Goal: Information Seeking & Learning: Find specific fact

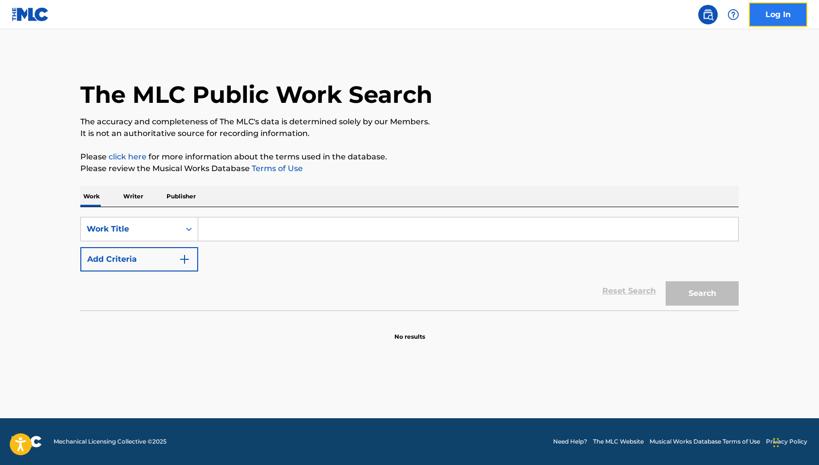
click at [787, 15] on link "Log In" at bounding box center [778, 14] width 58 height 24
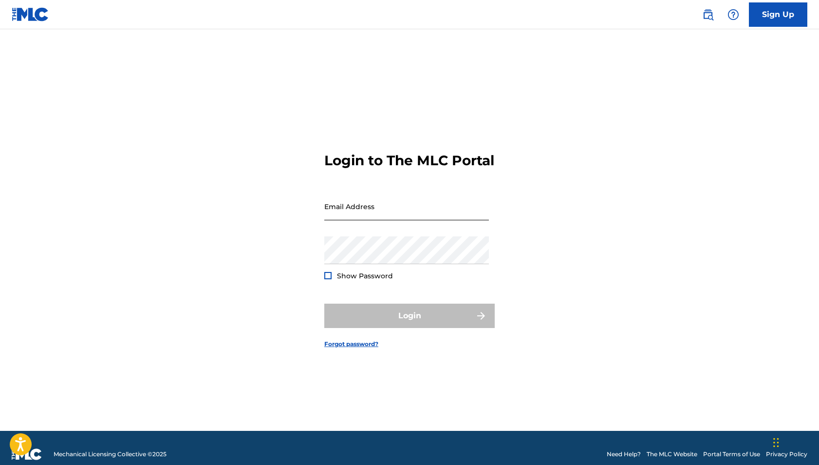
click at [411, 218] on input "Email Address" at bounding box center [406, 206] width 165 height 28
type input "publishing@adargagroup.com"
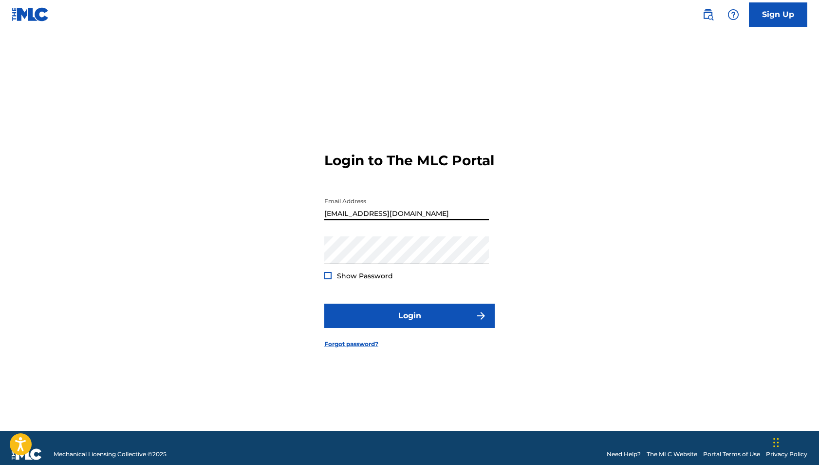
click at [359, 280] on span "Show Password" at bounding box center [365, 275] width 56 height 9
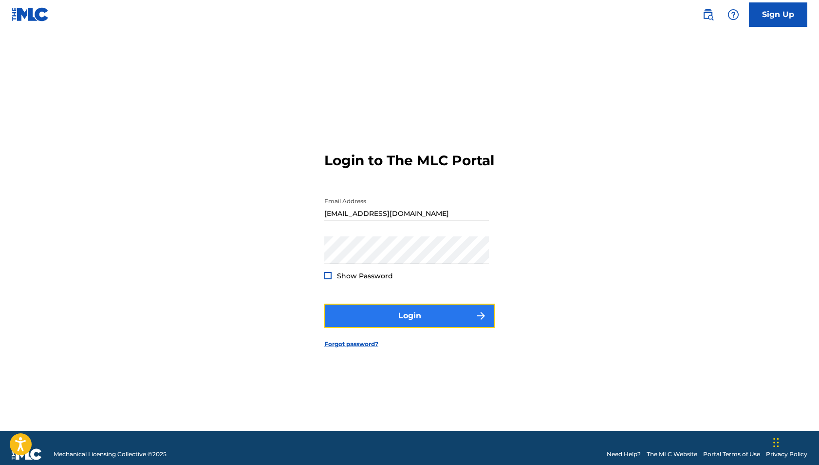
click at [357, 323] on button "Login" at bounding box center [409, 315] width 170 height 24
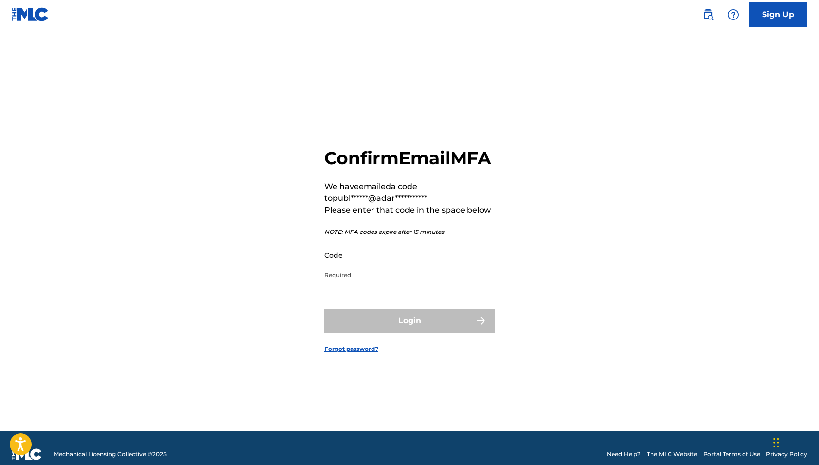
click at [377, 266] on input "Code" at bounding box center [406, 255] width 165 height 28
paste input "409807"
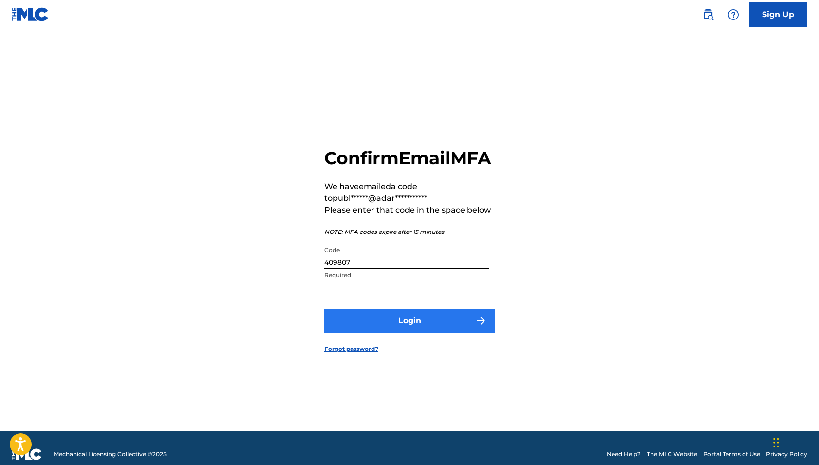
type input "409807"
click at [377, 325] on button "Login" at bounding box center [409, 320] width 170 height 24
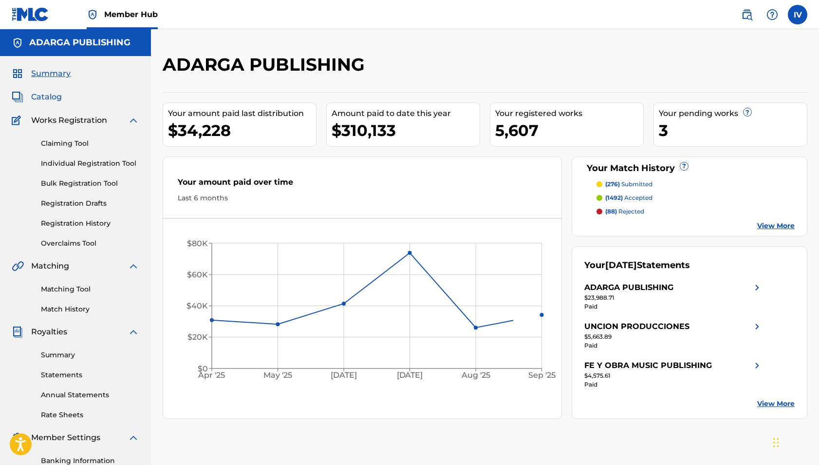
click at [48, 98] on span "Catalog" at bounding box center [46, 97] width 31 height 12
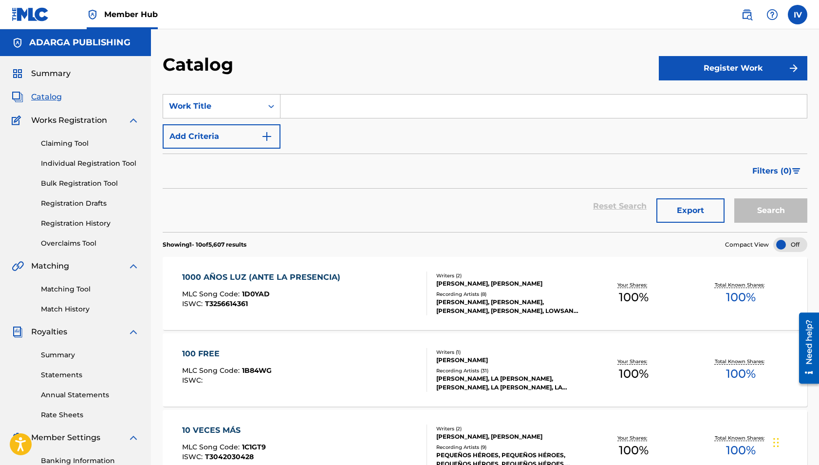
click at [380, 103] on input "Search Form" at bounding box center [544, 106] width 527 height 23
paste input "Esta Navidad"
type input "Esta Navidad"
click at [735, 198] on button "Search" at bounding box center [771, 210] width 73 height 24
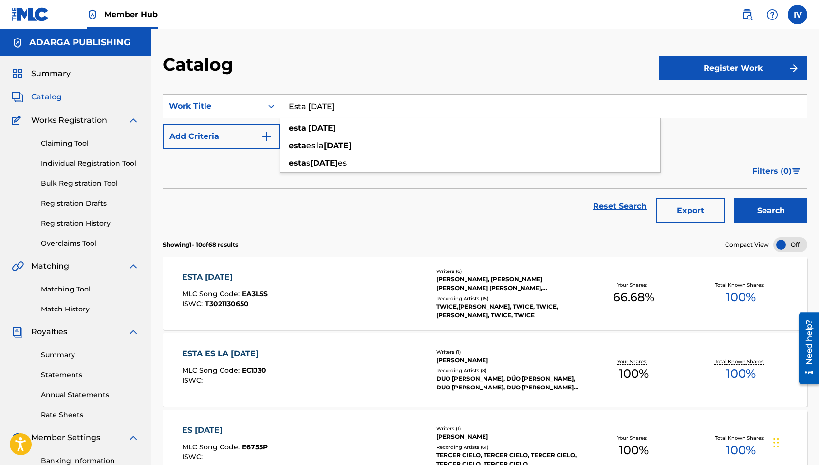
click at [382, 59] on div "Catalog" at bounding box center [411, 68] width 496 height 29
click at [293, 281] on div "ESTA NAVIDAD MLC Song Code : EA3L5S ISWC : T3021130650" at bounding box center [304, 293] width 245 height 44
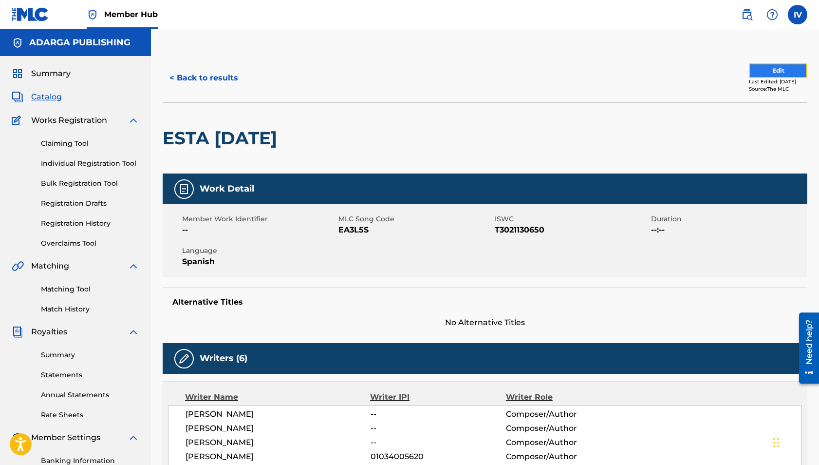
click at [768, 73] on button "Edit" at bounding box center [778, 70] width 58 height 15
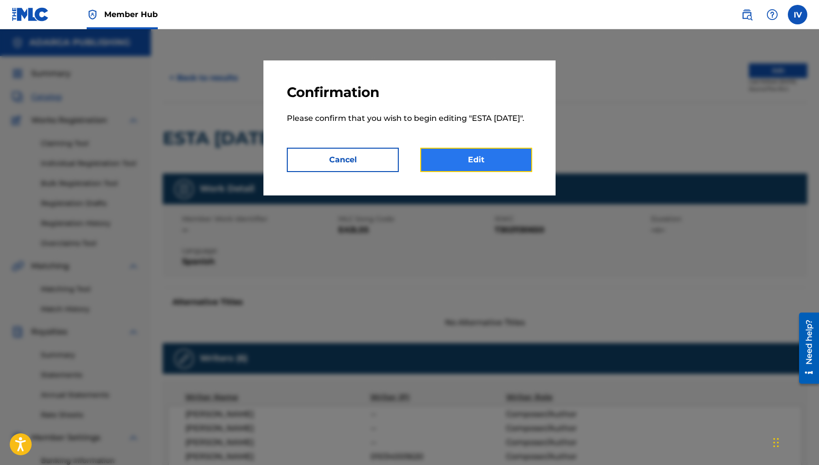
click at [529, 166] on link "Edit" at bounding box center [476, 160] width 112 height 24
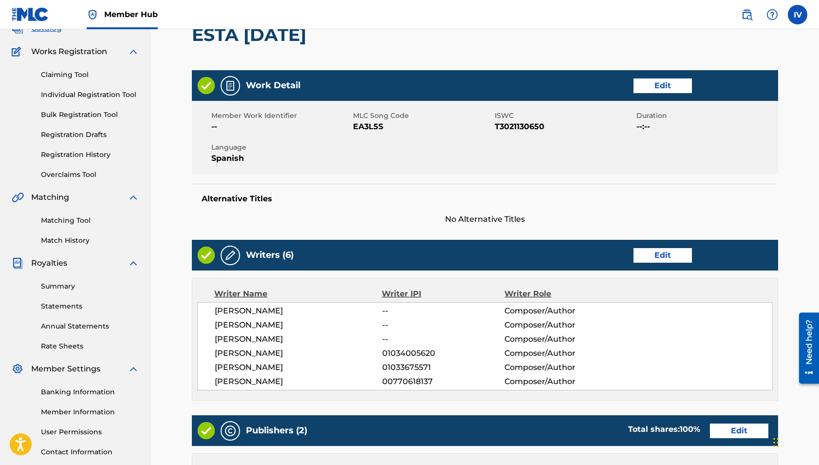
scroll to position [76, 0]
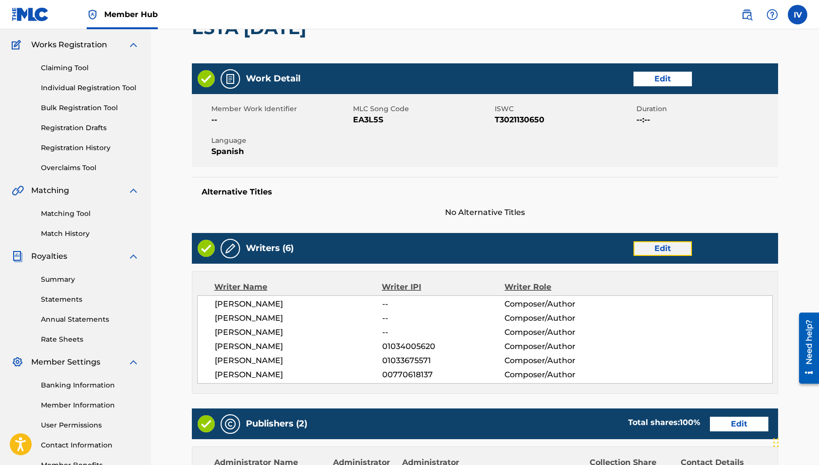
click at [656, 246] on link "Edit" at bounding box center [663, 248] width 58 height 15
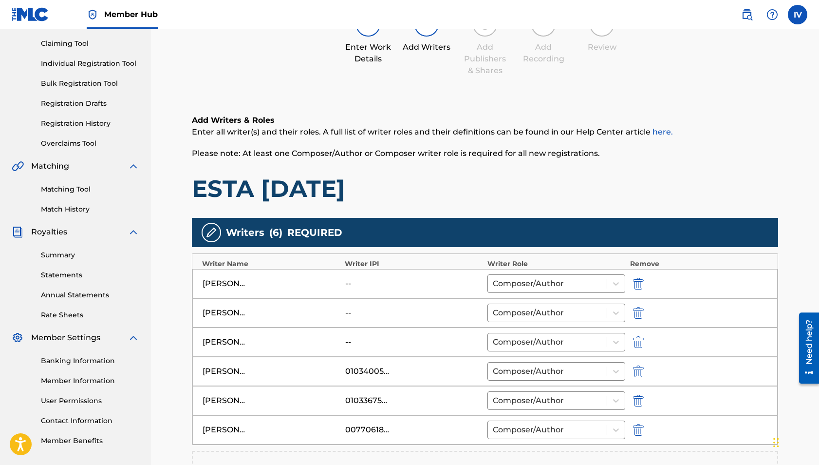
scroll to position [105, 0]
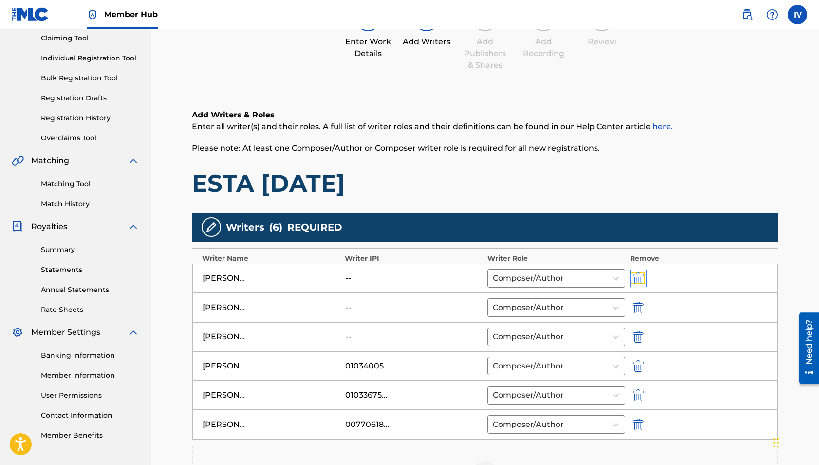
click at [640, 280] on img "submit" at bounding box center [638, 278] width 11 height 12
click at [640, 277] on img "submit" at bounding box center [638, 278] width 11 height 12
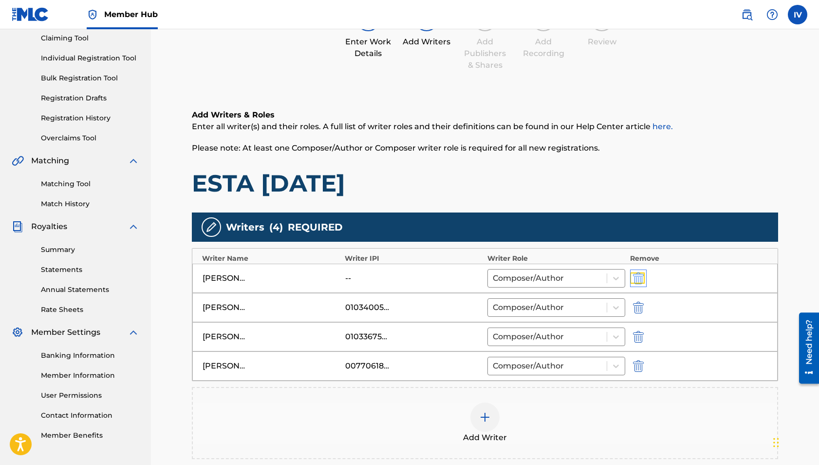
click at [640, 281] on img "submit" at bounding box center [638, 278] width 11 height 12
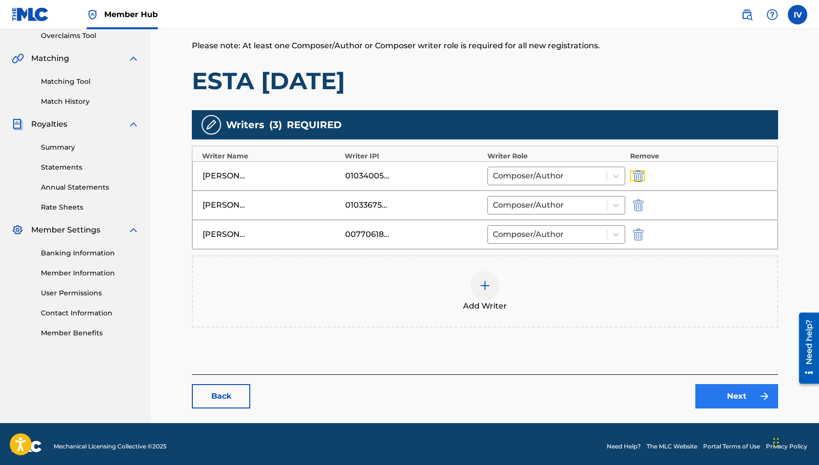
scroll to position [212, 0]
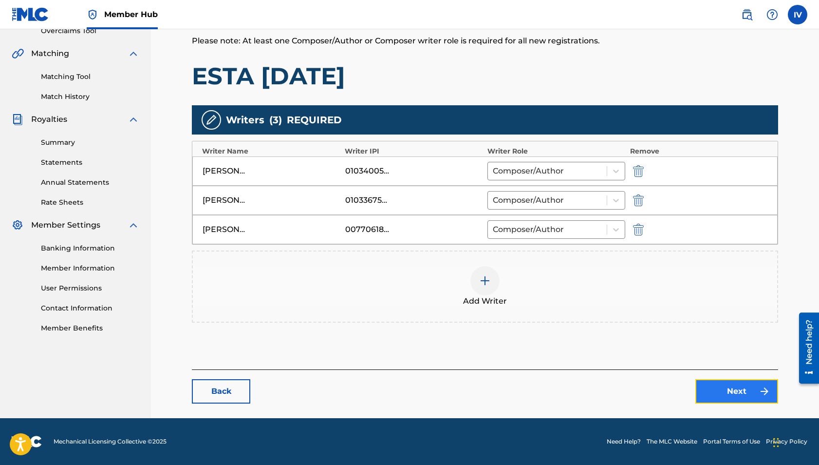
click at [730, 394] on link "Next" at bounding box center [737, 391] width 83 height 24
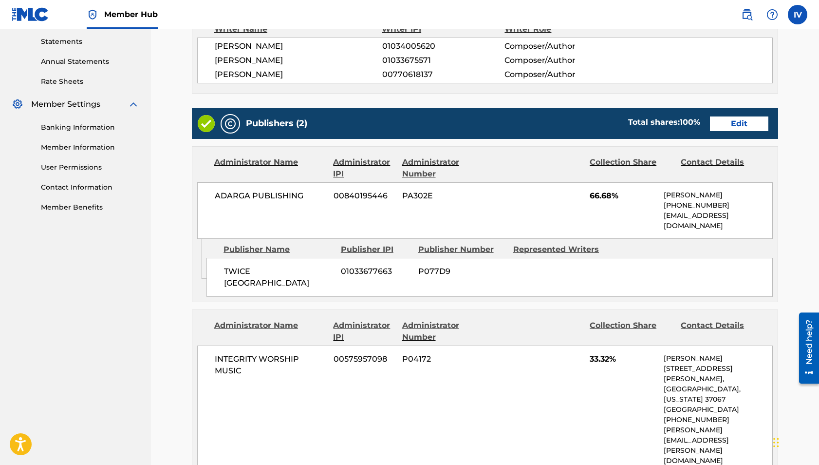
scroll to position [349, 0]
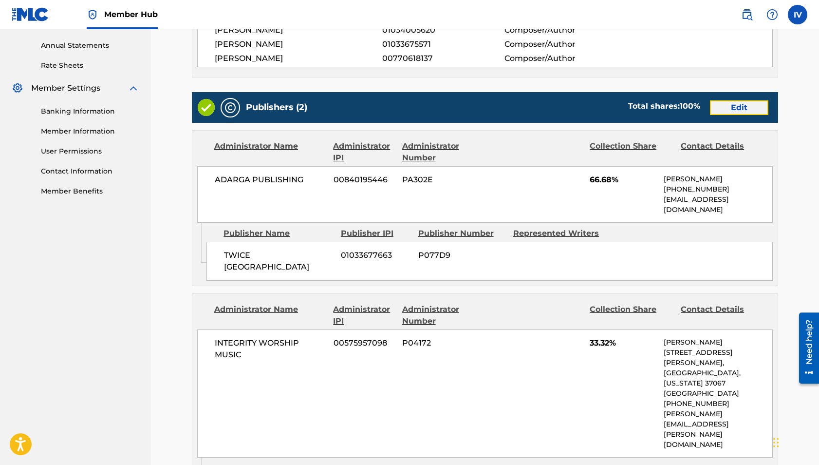
click at [731, 102] on link "Edit" at bounding box center [739, 107] width 58 height 15
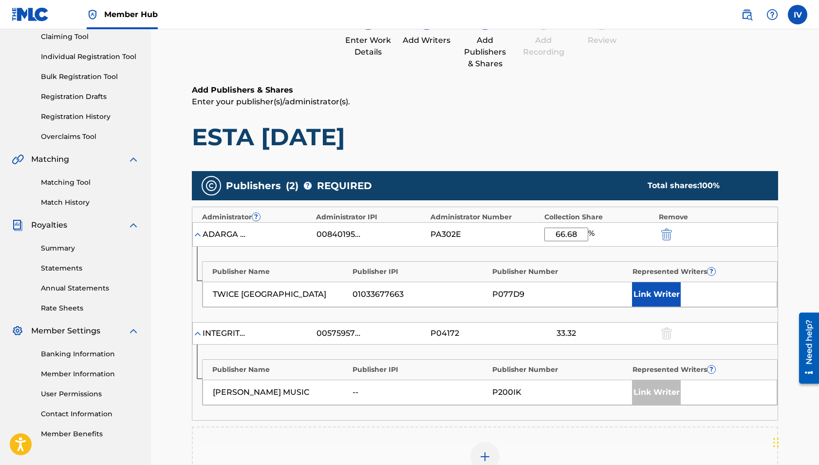
scroll to position [120, 0]
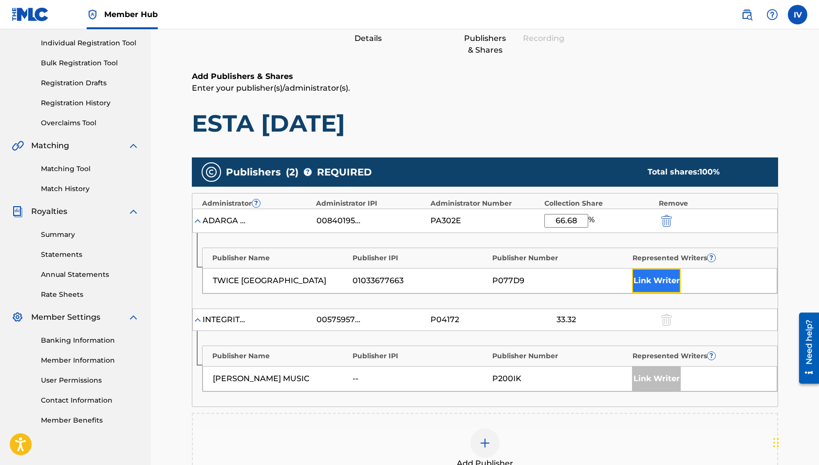
click at [644, 281] on button "Link Writer" at bounding box center [656, 280] width 49 height 24
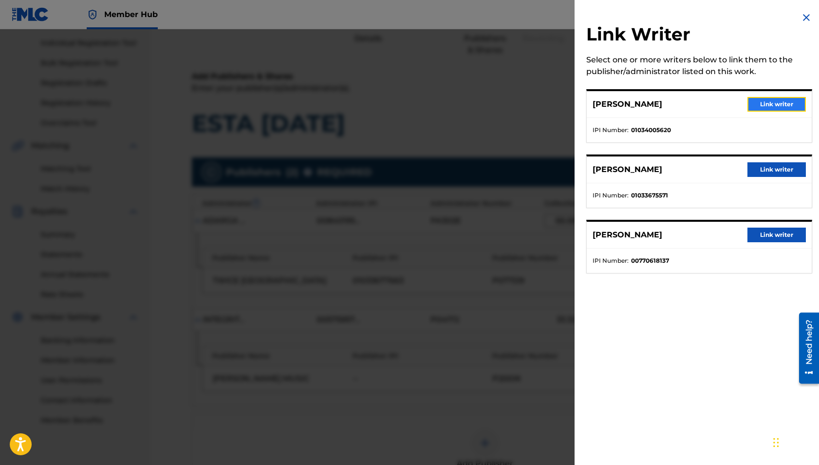
click at [771, 103] on button "Link writer" at bounding box center [777, 104] width 58 height 15
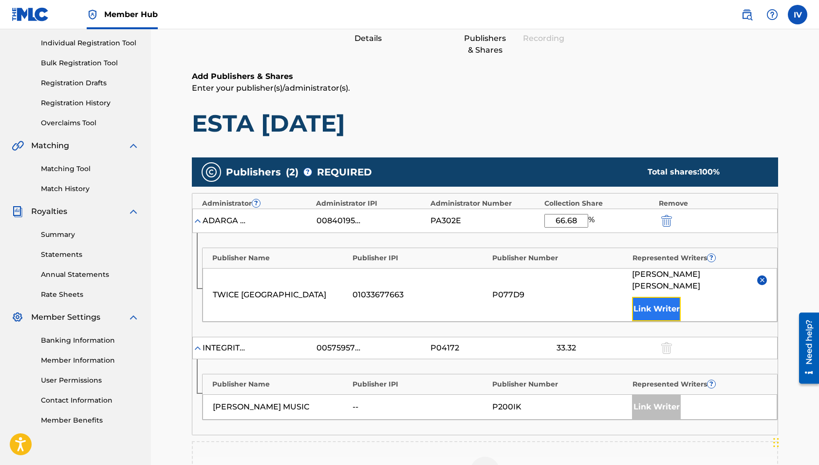
click at [666, 297] on button "Link Writer" at bounding box center [656, 309] width 49 height 24
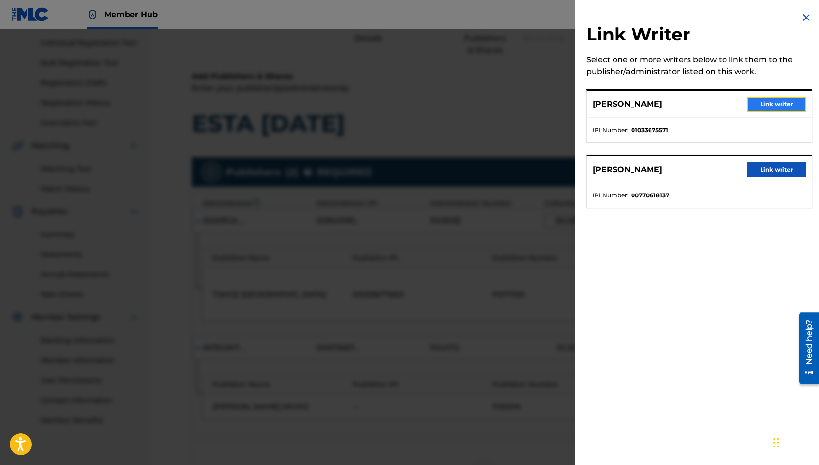
click at [762, 103] on button "Link writer" at bounding box center [777, 104] width 58 height 15
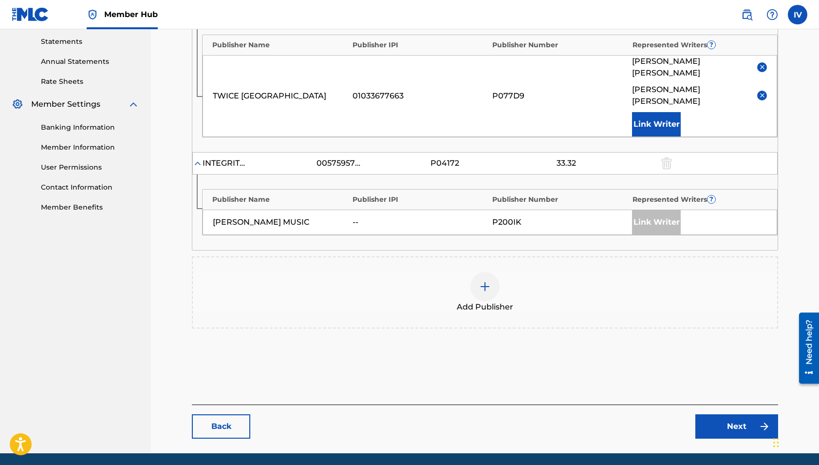
scroll to position [368, 0]
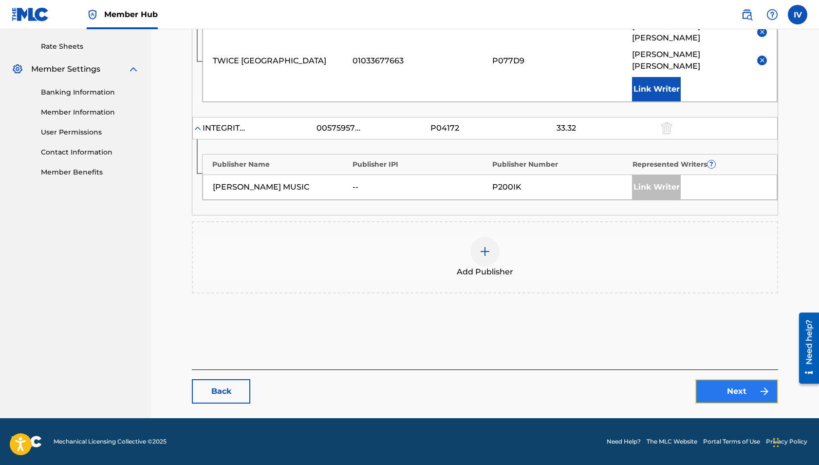
click at [726, 389] on link "Next" at bounding box center [737, 391] width 83 height 24
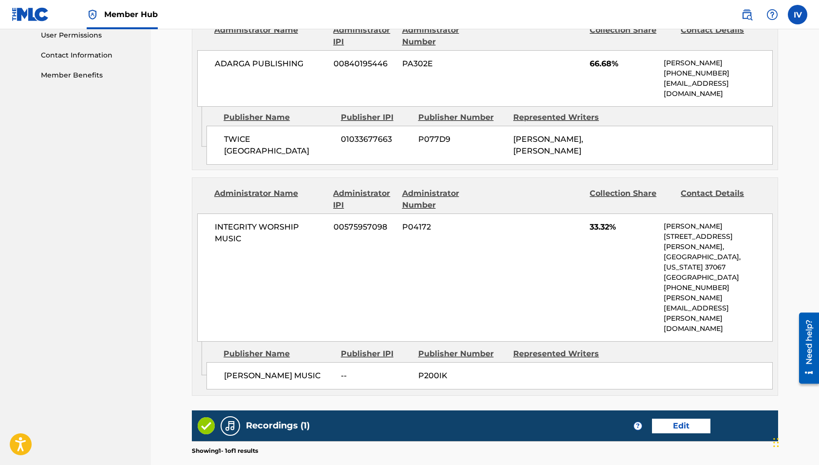
scroll to position [595, 0]
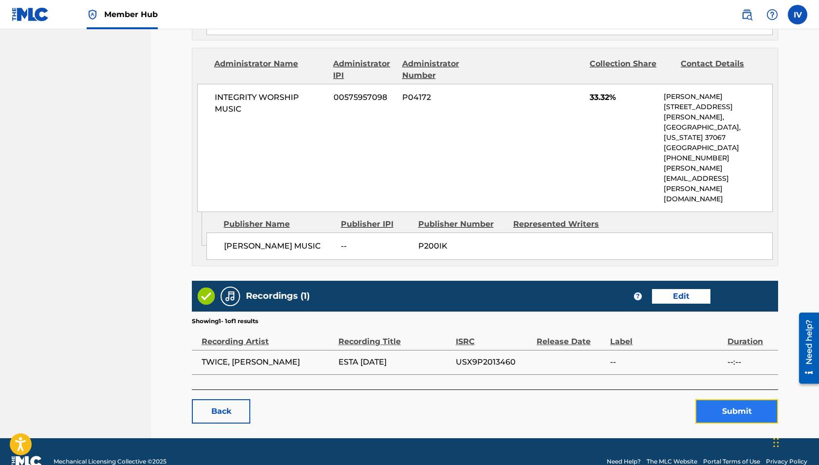
click at [715, 399] on button "Submit" at bounding box center [737, 411] width 83 height 24
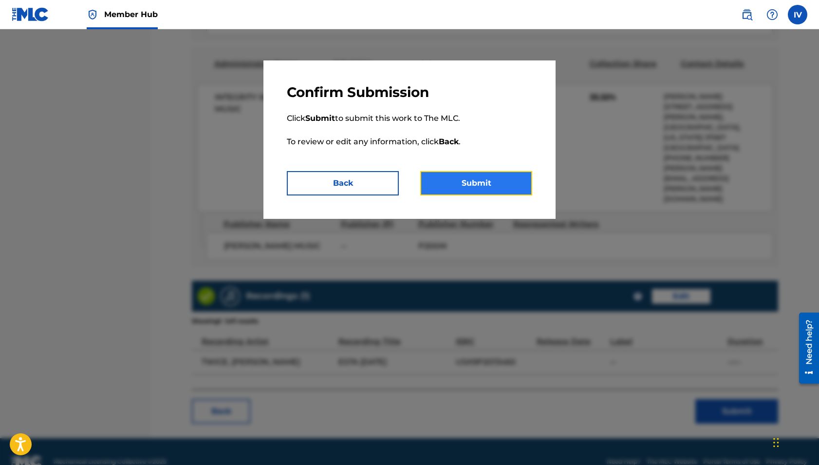
click at [504, 193] on button "Submit" at bounding box center [476, 183] width 112 height 24
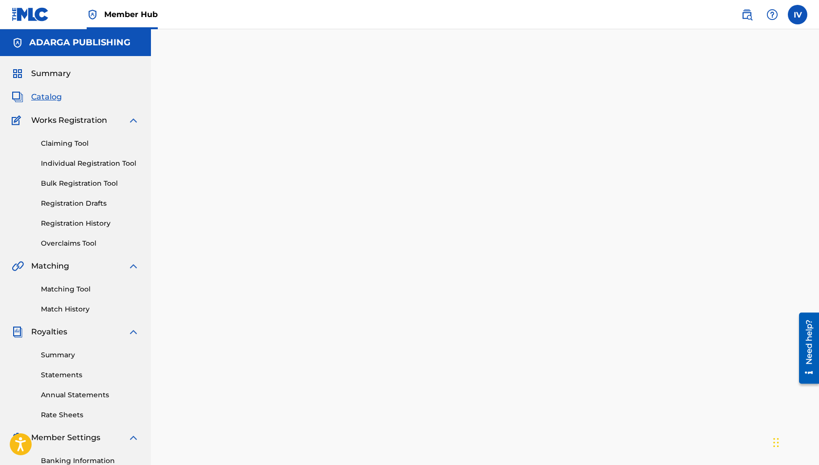
click at [38, 98] on span "Catalog" at bounding box center [46, 97] width 31 height 12
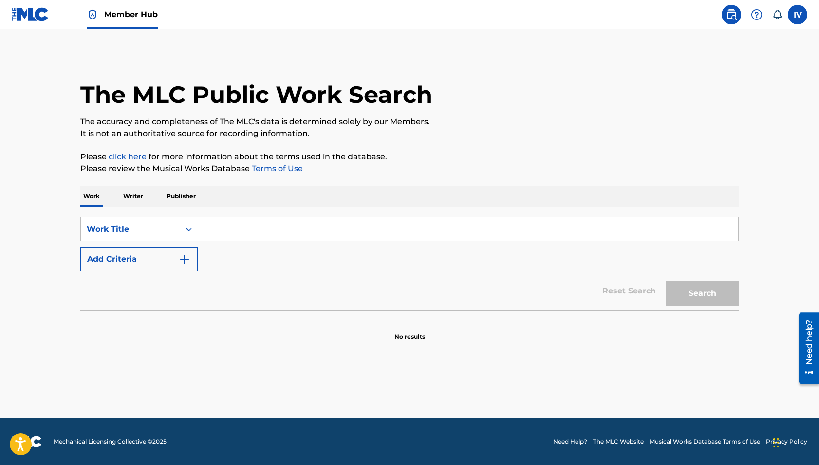
click at [307, 227] on input "Search Form" at bounding box center [468, 228] width 540 height 23
paste input "Que No Se Apague Tu [PERSON_NAME]"
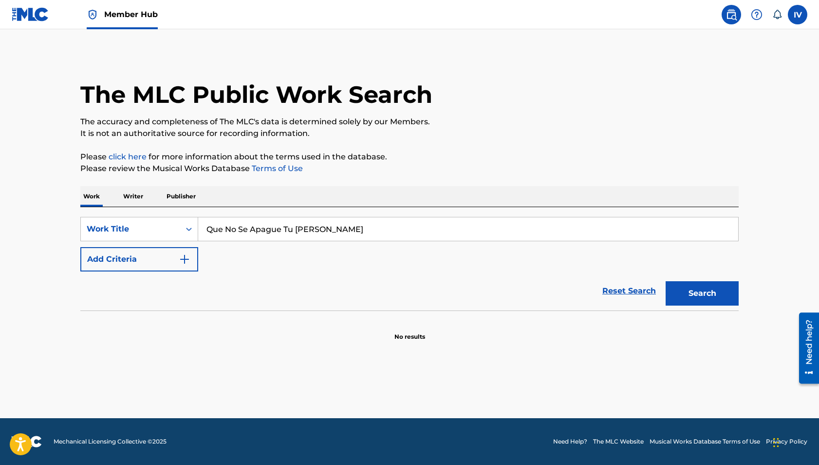
type input "Que No Se Apague Tu [PERSON_NAME]"
click at [666, 281] on button "Search" at bounding box center [702, 293] width 73 height 24
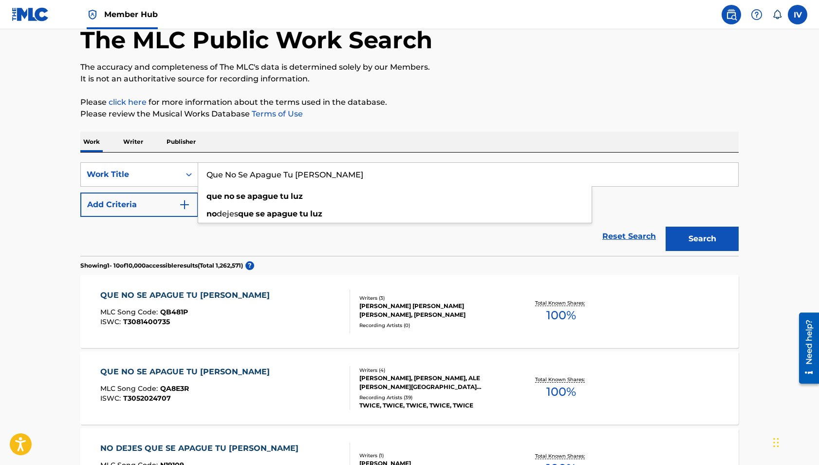
scroll to position [87, 0]
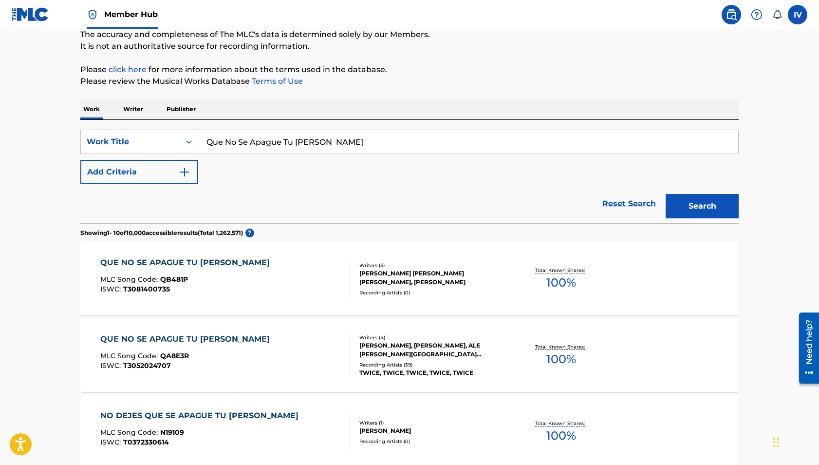
click at [230, 343] on div "QUE NO SE APAGUE TU [PERSON_NAME] MLC Song Code : QA8E3R ISWC : T3052024707" at bounding box center [225, 355] width 250 height 44
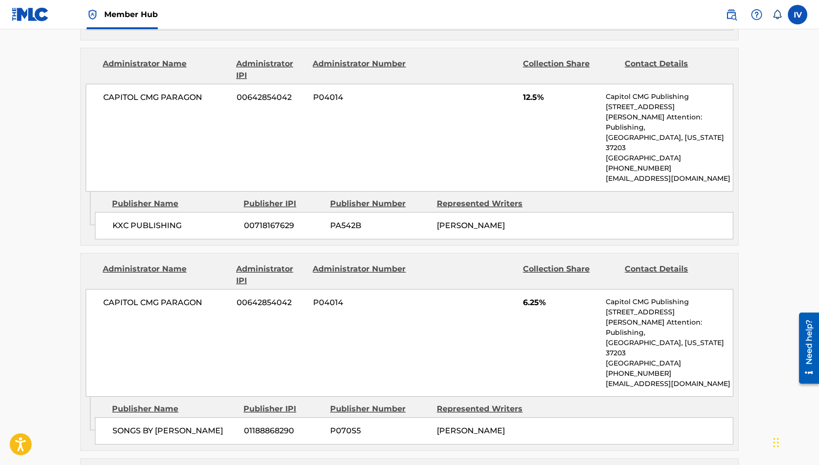
scroll to position [728, 0]
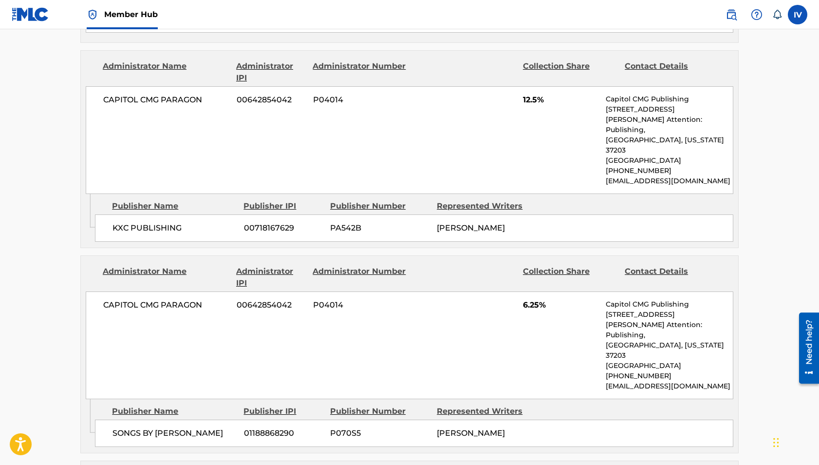
click at [159, 222] on span "KXC PUBLISHING" at bounding box center [175, 228] width 124 height 12
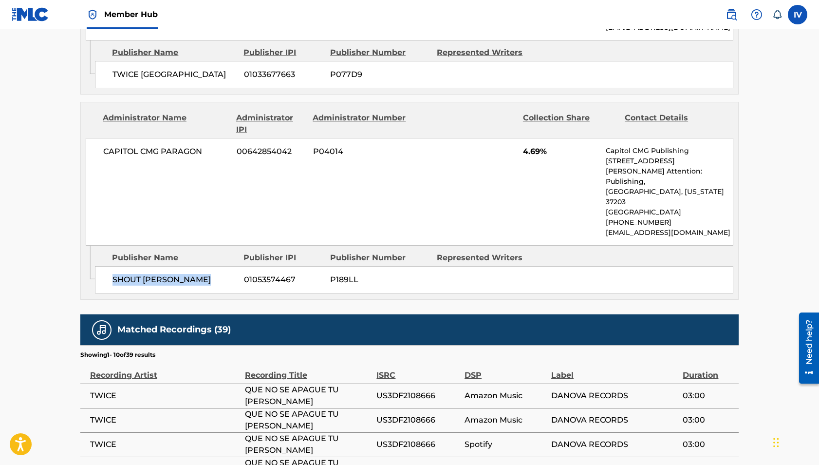
scroll to position [1179, 0]
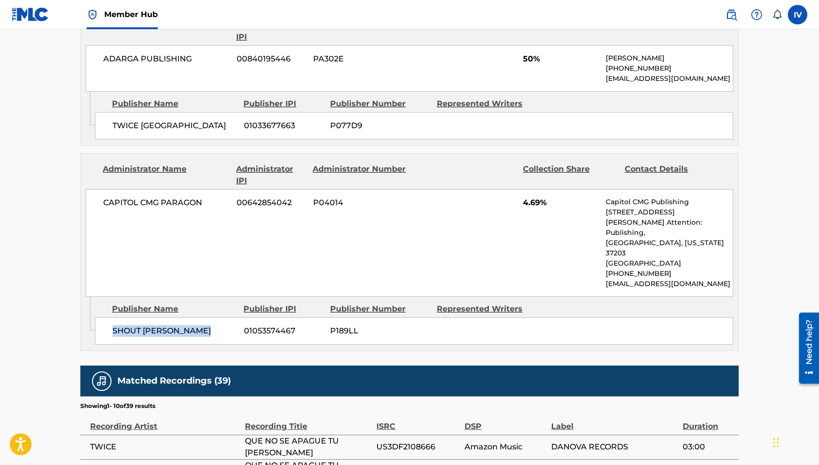
click at [159, 317] on div "SHOUT MP CARRINGTON 01053574467 P189LL" at bounding box center [414, 330] width 639 height 27
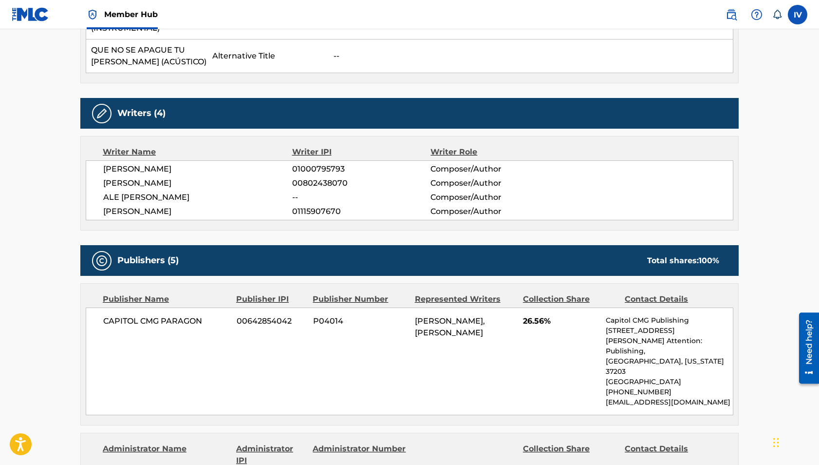
scroll to position [0, 0]
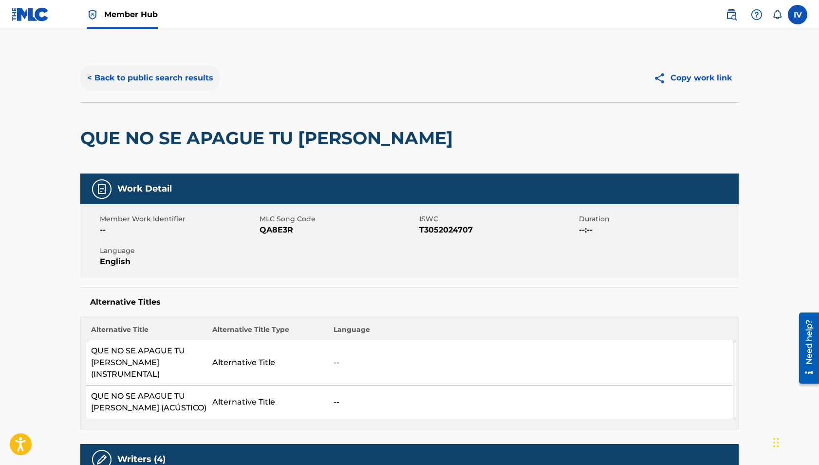
click at [204, 77] on button "< Back to public search results" at bounding box center [150, 78] width 140 height 24
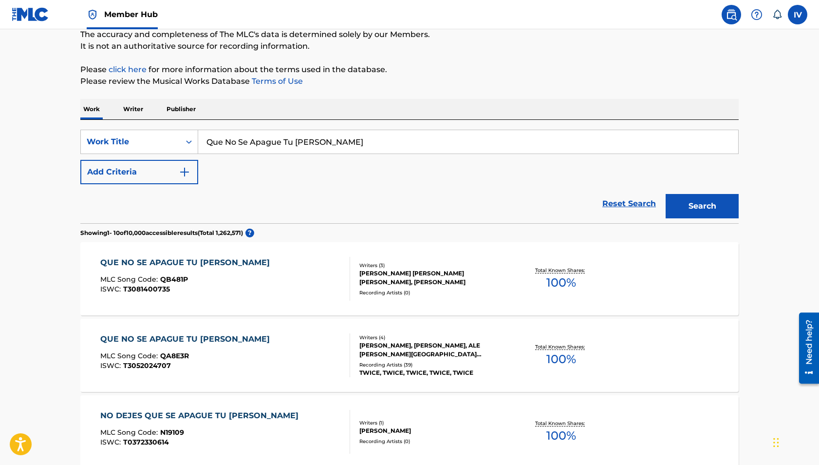
click at [243, 139] on input "Que No Se Apague Tu Luz" at bounding box center [468, 141] width 540 height 23
paste input "Estás Conmigo"
type input "Estás Conmigo"
click at [666, 194] on button "Search" at bounding box center [702, 206] width 73 height 24
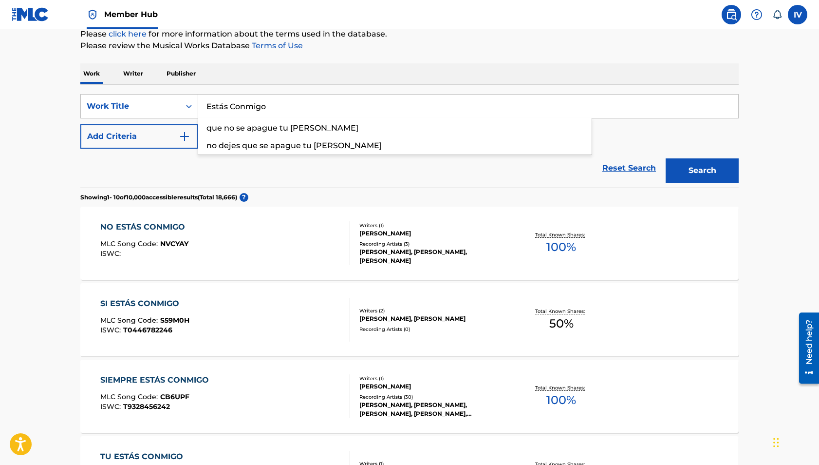
scroll to position [170, 0]
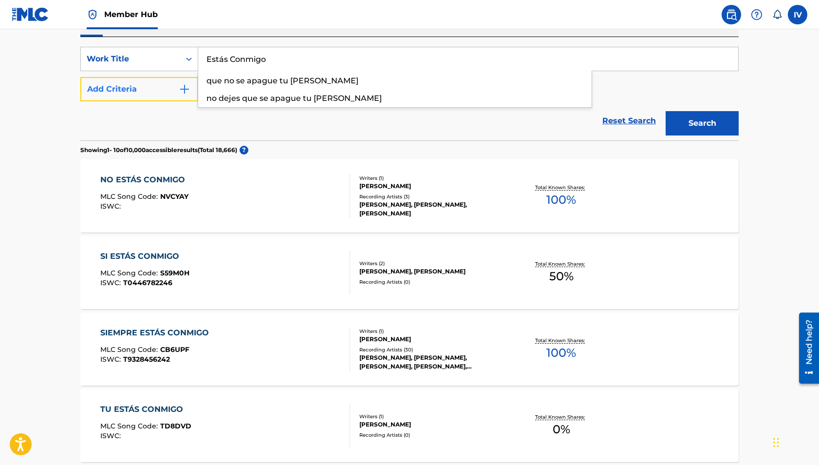
click at [140, 81] on button "Add Criteria" at bounding box center [139, 89] width 118 height 24
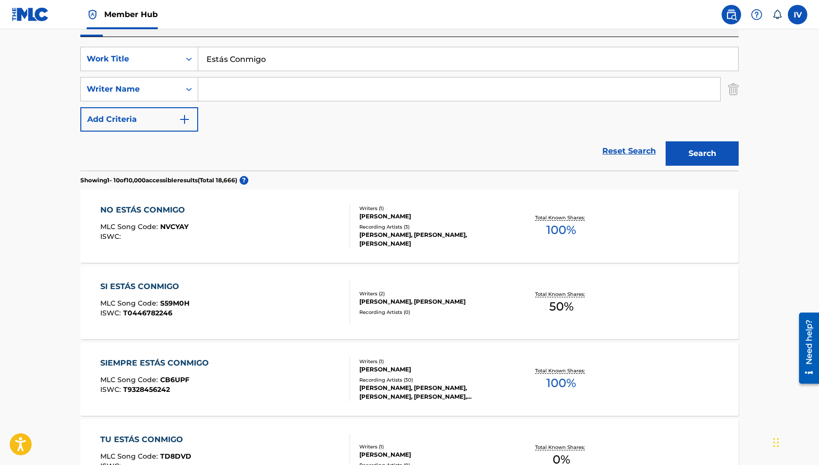
click at [244, 103] on div "SearchWithCriteriac845654c-74e0-4a79-906c-10eb79909edc Work Title Estás Conmigo…" at bounding box center [409, 89] width 659 height 85
click at [236, 94] on input "Search Form" at bounding box center [459, 88] width 522 height 23
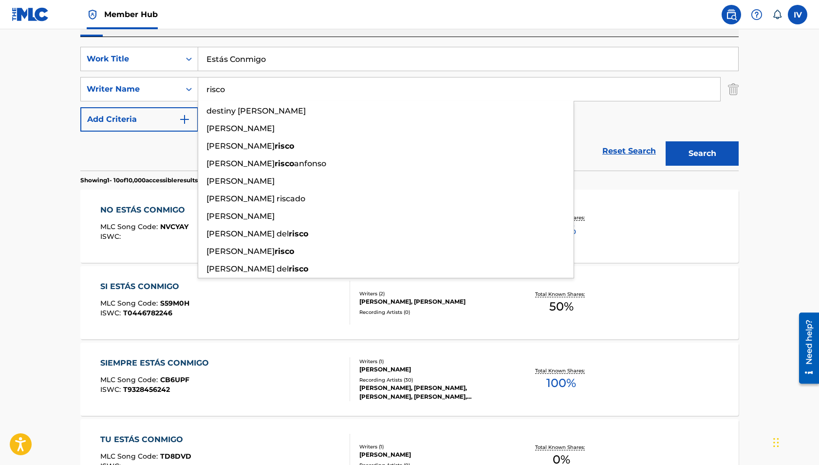
type input "risco"
click at [666, 141] on button "Search" at bounding box center [702, 153] width 73 height 24
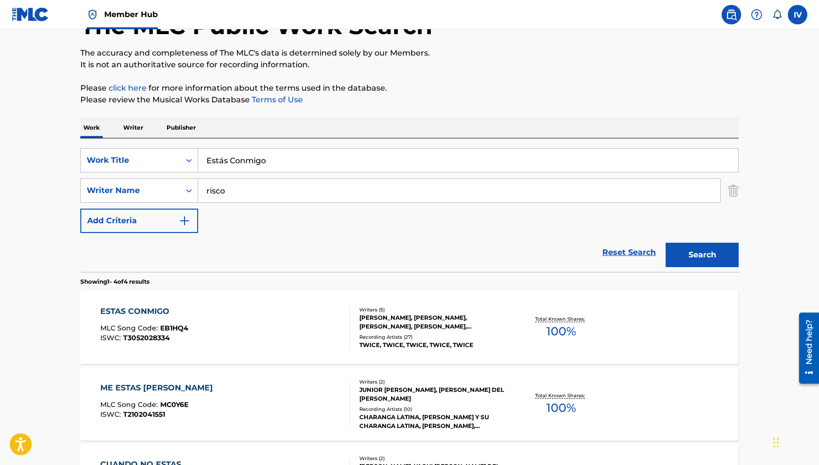
scroll to position [81, 0]
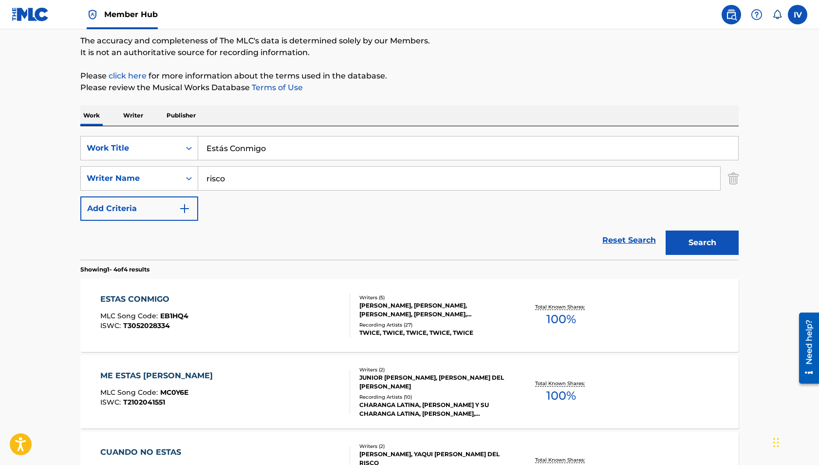
click at [230, 304] on div "ESTAS CONMIGO MLC Song Code : EB1HQ4 ISWC : T3052028334" at bounding box center [225, 315] width 250 height 44
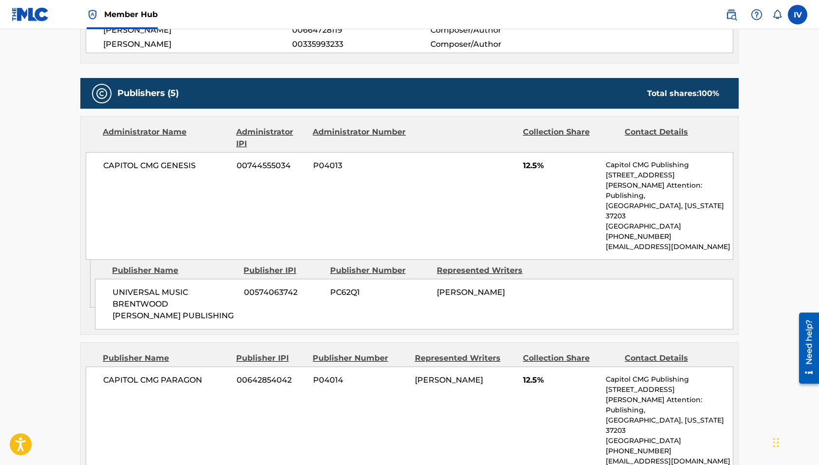
scroll to position [529, 0]
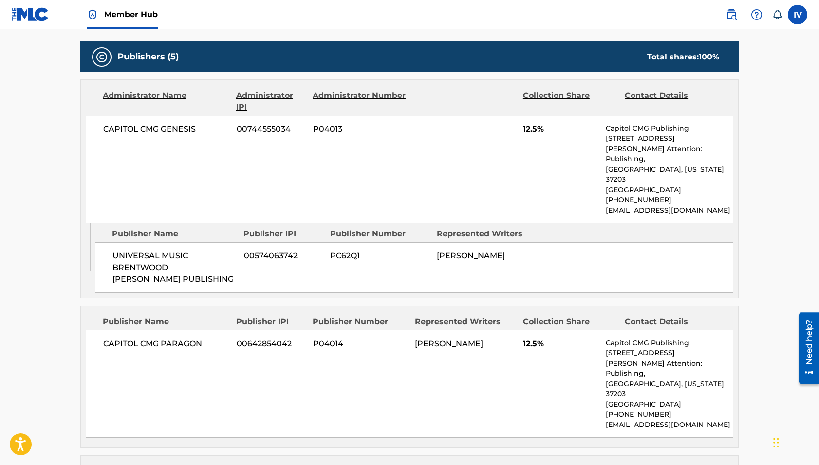
click at [135, 256] on span "UNIVERSAL MUSIC BRENTWOOD BENSON PUBLISHING" at bounding box center [175, 267] width 124 height 35
click at [470, 251] on span "DAVID E MOFFITT" at bounding box center [471, 255] width 68 height 9
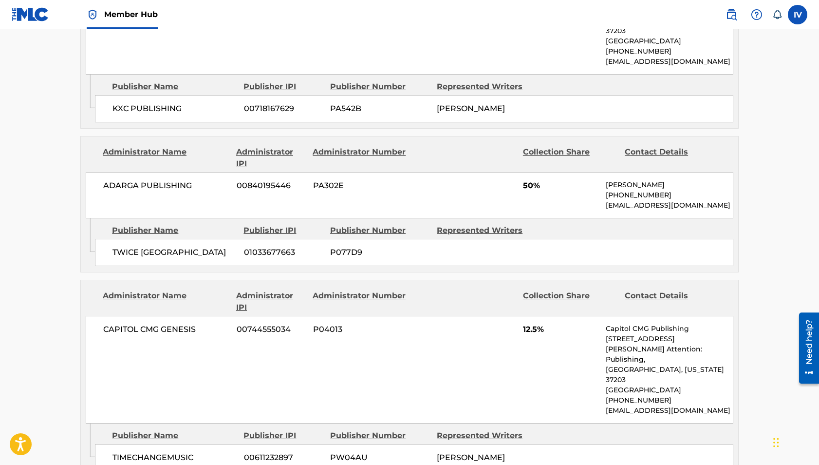
scroll to position [1101, 0]
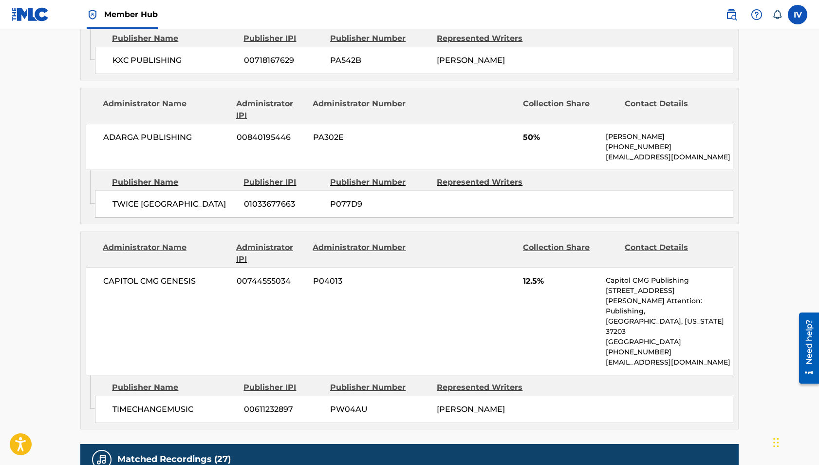
click at [155, 403] on span "TIMECHANGEMUSIC" at bounding box center [175, 409] width 124 height 12
copy div "TIMECHANGEMUSIC"
click at [172, 275] on span "CAPITOL CMG GENESIS" at bounding box center [166, 281] width 126 height 12
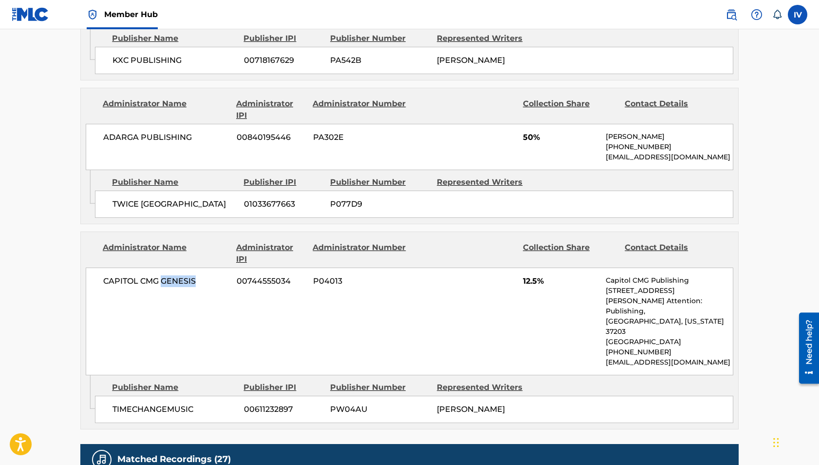
click at [172, 275] on span "CAPITOL CMG GENESIS" at bounding box center [166, 281] width 126 height 12
copy div "CAPITOL CMG GENESIS"
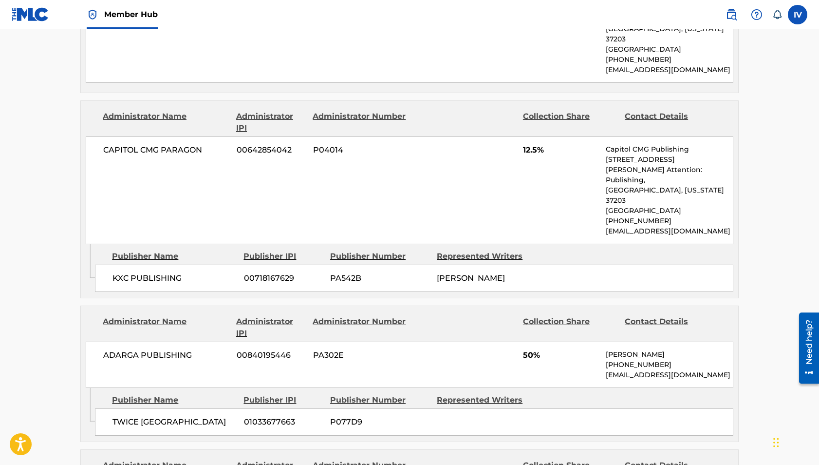
scroll to position [890, 0]
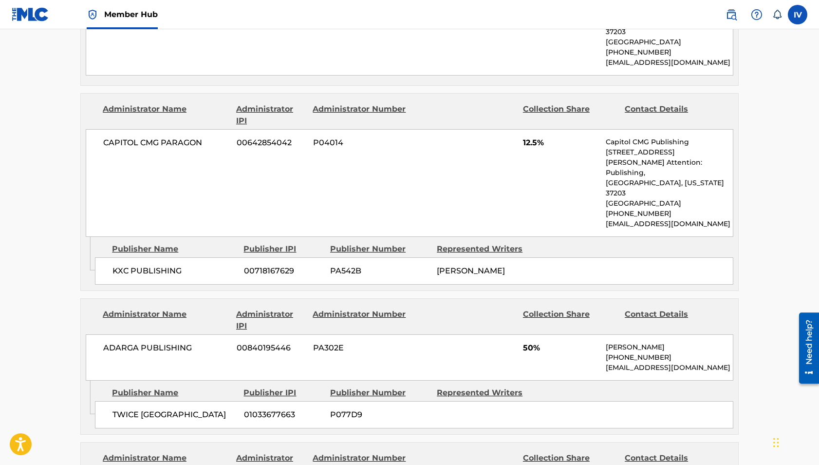
click at [154, 265] on span "KXC PUBLISHING" at bounding box center [175, 271] width 124 height 12
copy div "KXC PUBLISHING"
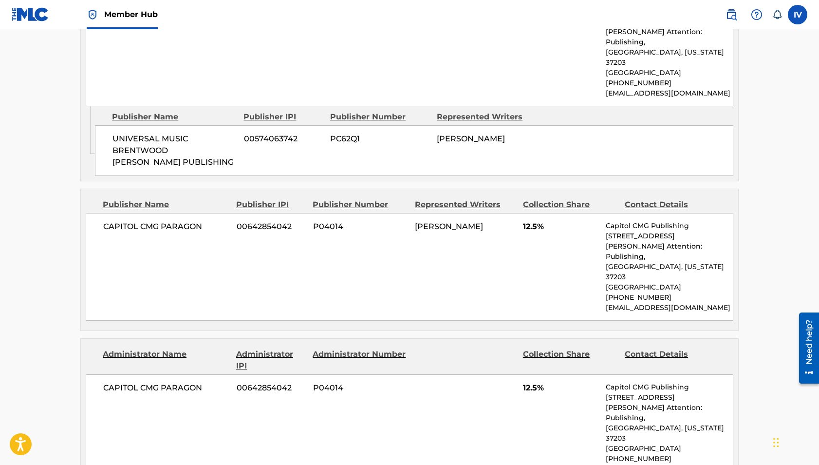
scroll to position [639, 0]
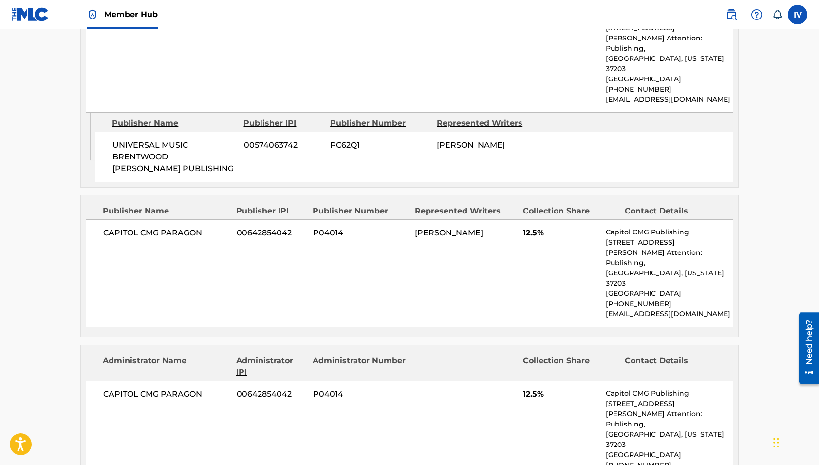
click at [144, 227] on span "CAPITOL CMG PARAGON" at bounding box center [166, 233] width 126 height 12
copy div "CAPITOL CMG PARAGON"
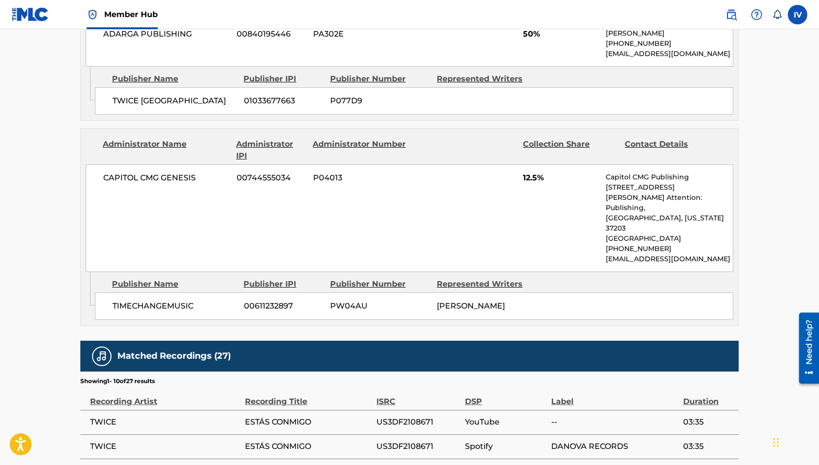
scroll to position [1231, 0]
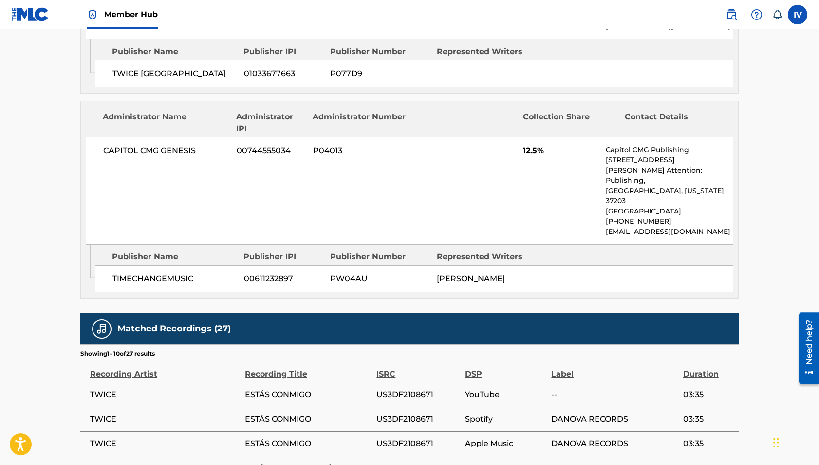
click at [164, 145] on span "CAPITOL CMG GENESIS" at bounding box center [166, 151] width 126 height 12
copy div "CAPITOL CMG GENESIS"
